Goal: Information Seeking & Learning: Learn about a topic

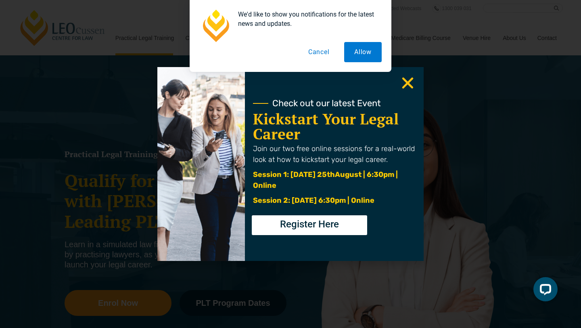
click at [413, 79] on icon "Close" at bounding box center [408, 83] width 16 height 16
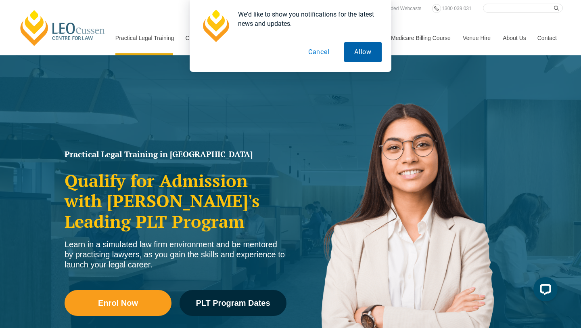
click at [359, 52] on button "Allow" at bounding box center [363, 52] width 38 height 20
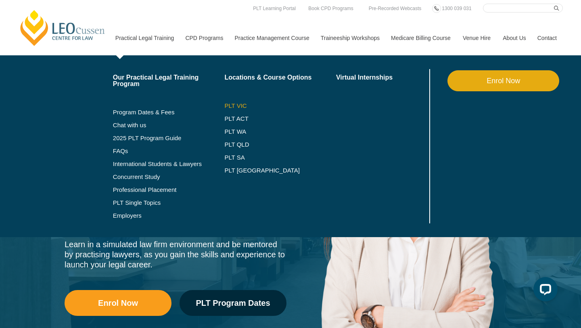
click at [224, 105] on link "PLT VIC" at bounding box center [280, 106] width 112 height 6
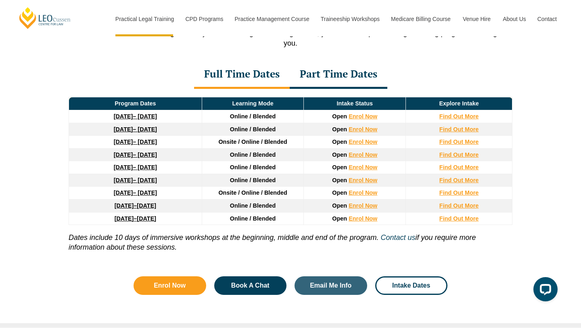
scroll to position [1086, 0]
